Goal: Use online tool/utility: Use online tool/utility

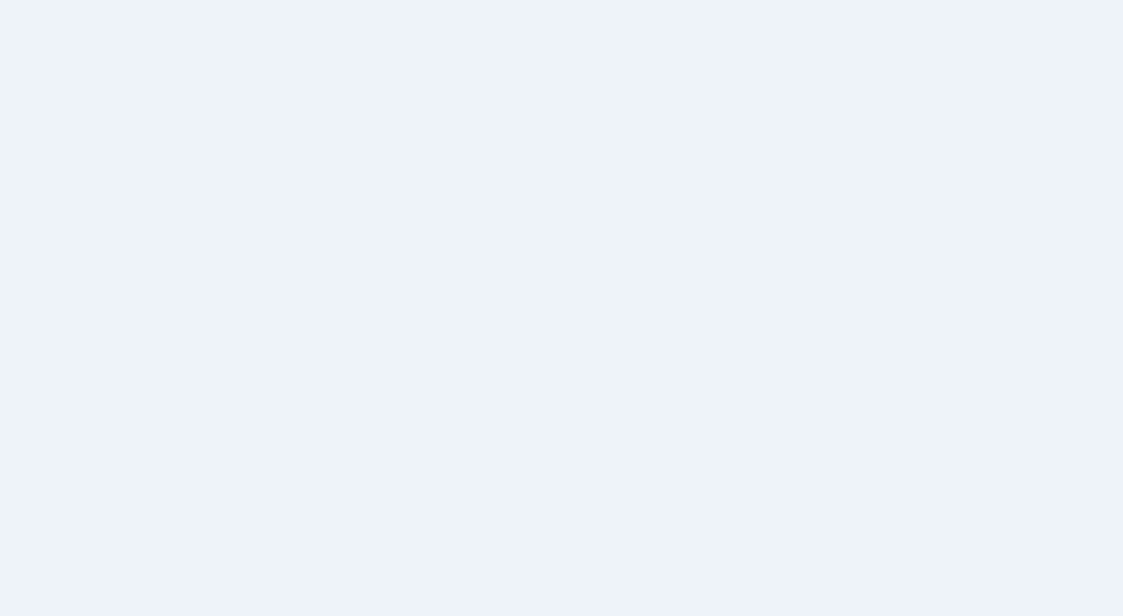
click at [490, 332] on div at bounding box center [561, 308] width 1123 height 616
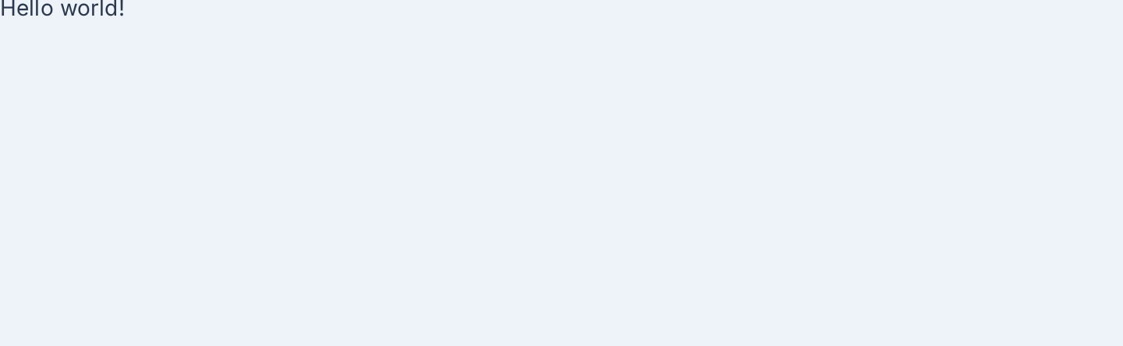
click at [480, 165] on div "Hello world!" at bounding box center [561, 173] width 1123 height 346
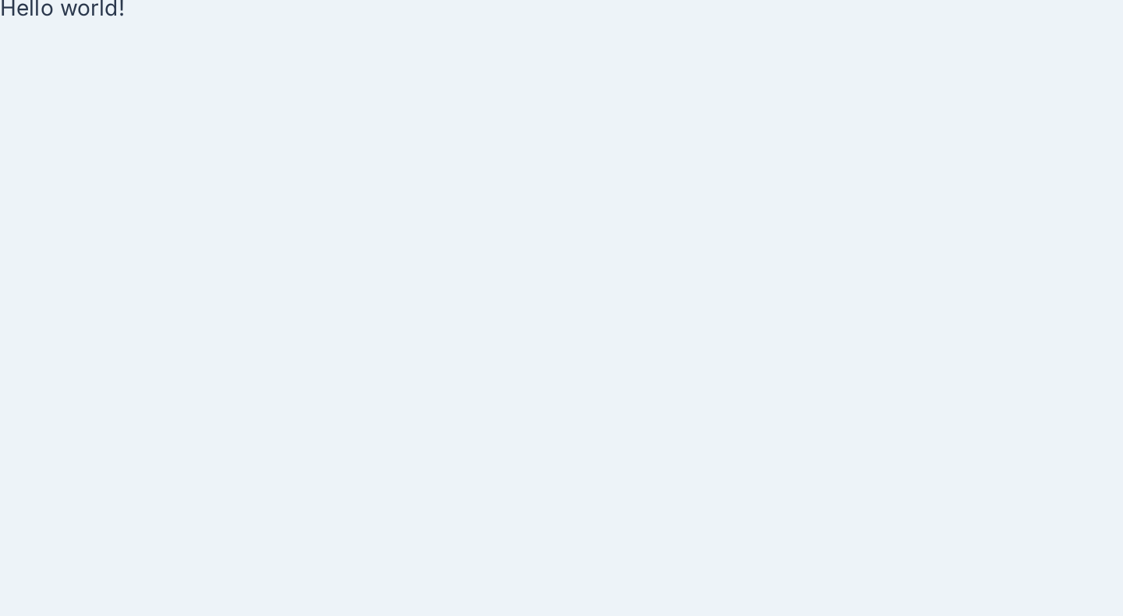
click at [494, 270] on div "Hello world!" at bounding box center [561, 308] width 1123 height 616
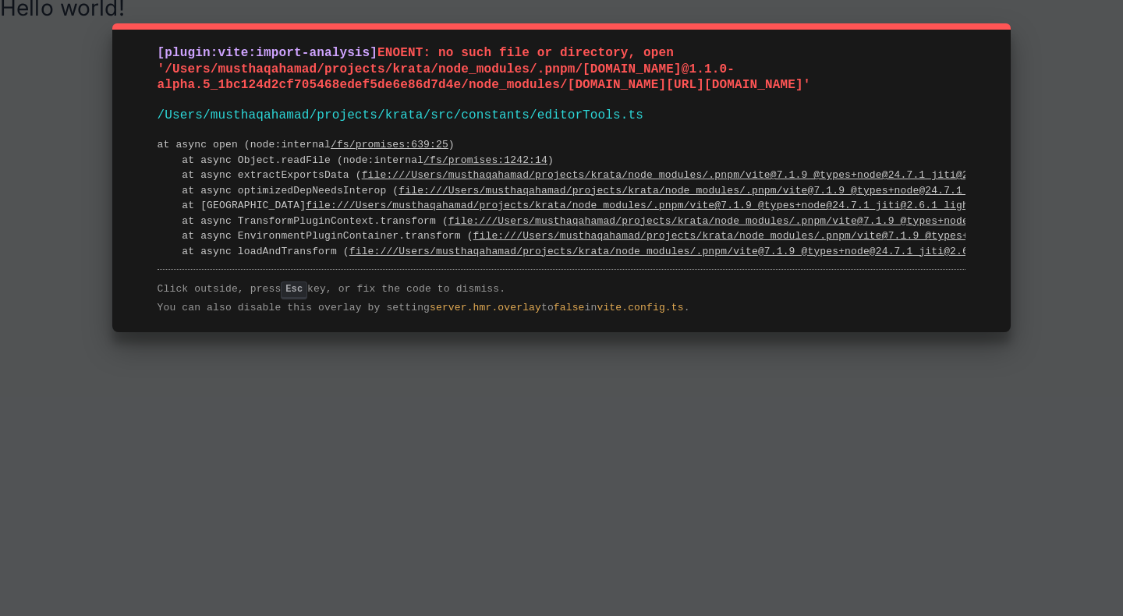
click at [442, 55] on span "ENOENT: no such file or directory, open '/Users/musthaqahamad/projects/krata/no…" at bounding box center [485, 69] width 654 height 47
click at [456, 105] on div "[plugin:vite:import-analysis] ENOENT: no such file or directory, open '/Users/m…" at bounding box center [561, 177] width 899 height 309
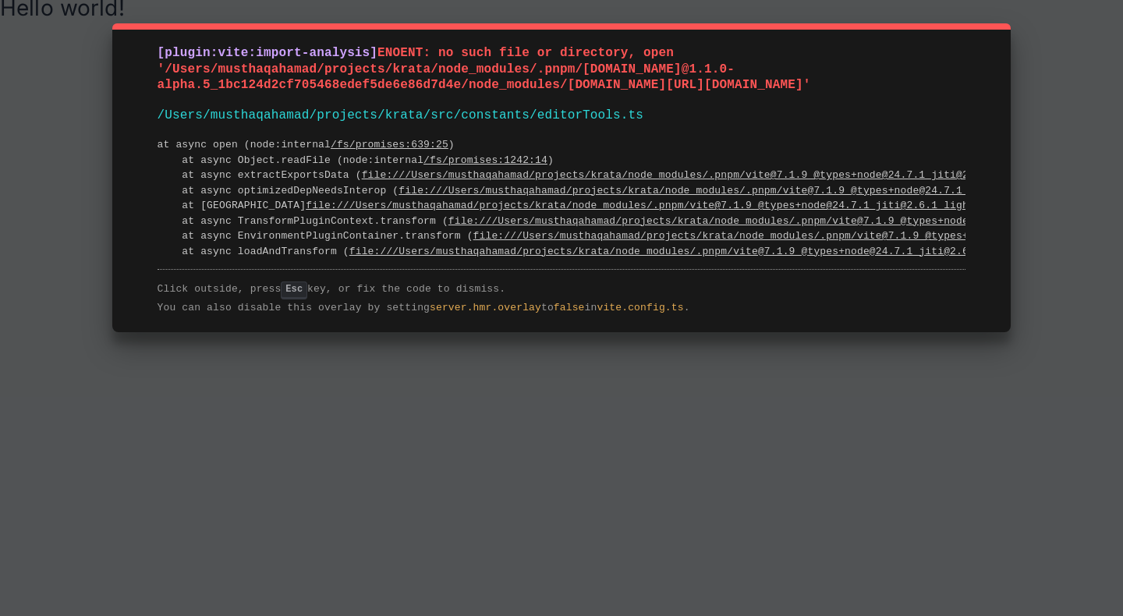
click at [456, 105] on div "[plugin:vite:import-analysis] ENOENT: no such file or directory, open '/Users/m…" at bounding box center [561, 177] width 899 height 309
click at [460, 94] on div "[plugin:vite:import-analysis] ENOENT: no such file or directory, open '/Users/m…" at bounding box center [561, 177] width 899 height 309
